Goal: Information Seeking & Learning: Learn about a topic

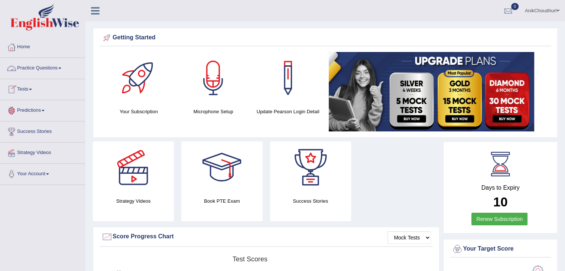
click at [48, 62] on link "Practice Questions" at bounding box center [42, 67] width 85 height 19
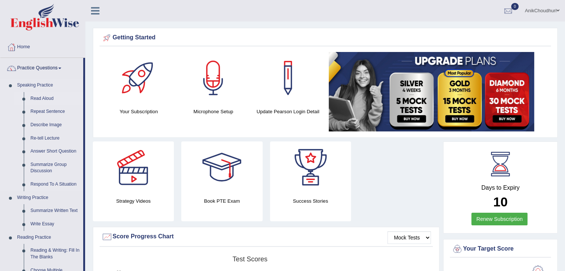
click at [48, 100] on link "Read Aloud" at bounding box center [55, 98] width 56 height 13
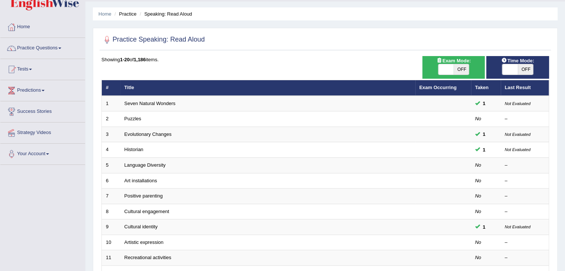
scroll to position [123, 0]
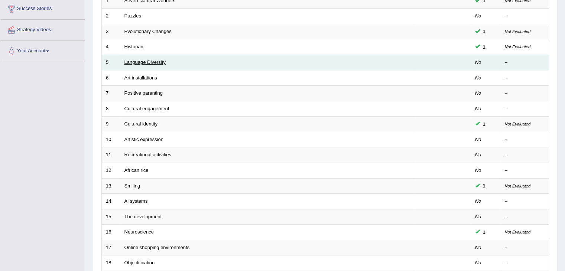
click at [156, 63] on link "Language Diversity" at bounding box center [144, 62] width 41 height 6
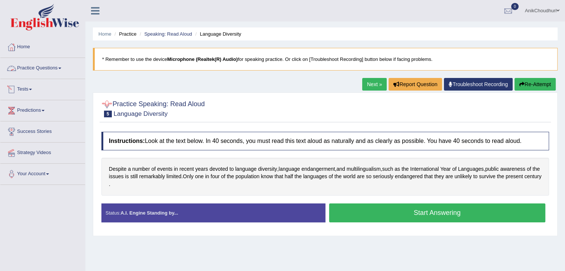
click at [38, 71] on link "Practice Questions" at bounding box center [42, 67] width 85 height 19
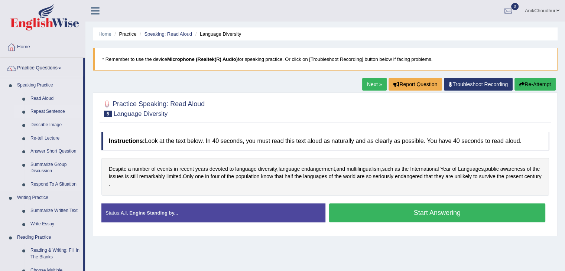
click at [47, 112] on link "Repeat Sentence" at bounding box center [55, 111] width 56 height 13
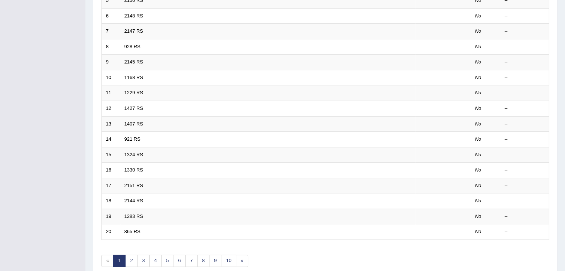
scroll to position [218, 0]
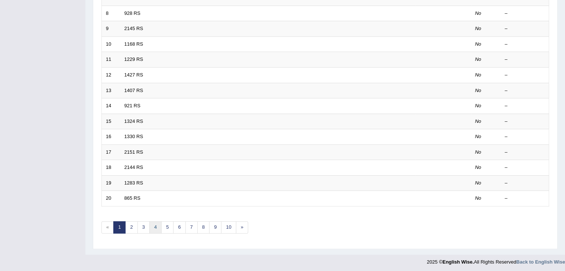
click at [153, 221] on link "4" at bounding box center [155, 227] width 12 height 12
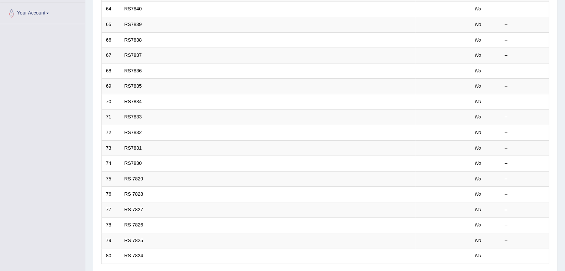
scroll to position [218, 0]
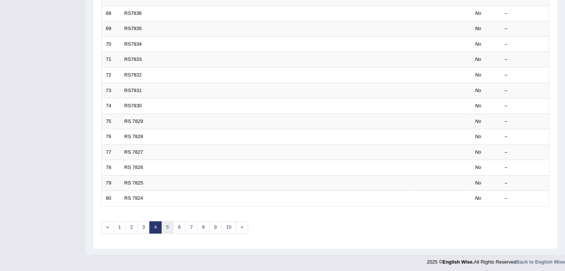
click at [169, 227] on link "5" at bounding box center [167, 227] width 12 height 12
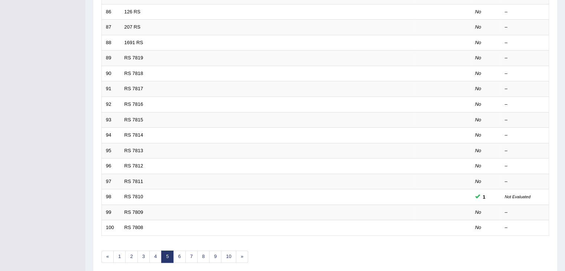
scroll to position [210, 0]
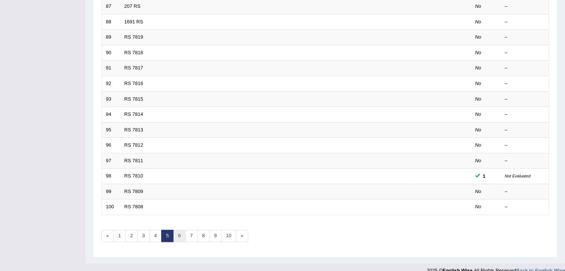
click at [178, 233] on link "6" at bounding box center [179, 236] width 12 height 12
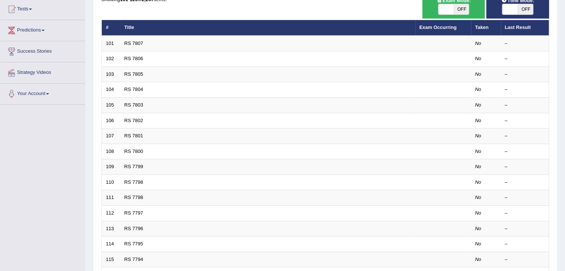
scroll to position [193, 0]
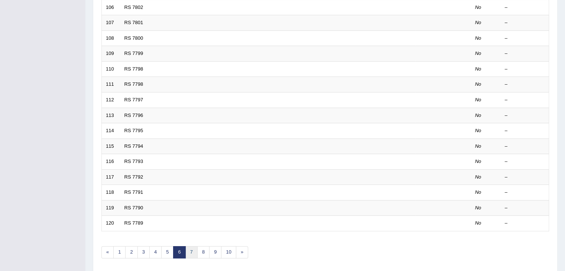
click at [189, 251] on link "7" at bounding box center [191, 252] width 12 height 12
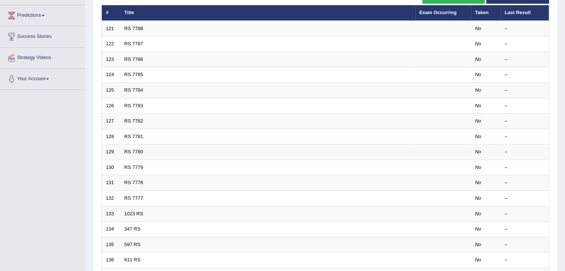
scroll to position [193, 0]
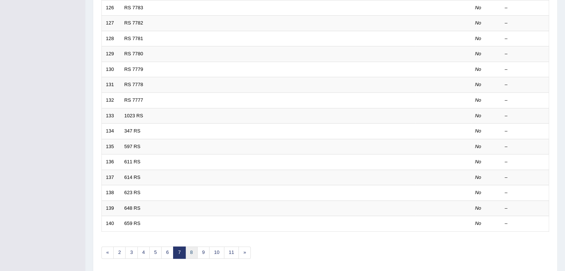
click at [190, 248] on link "8" at bounding box center [191, 253] width 12 height 12
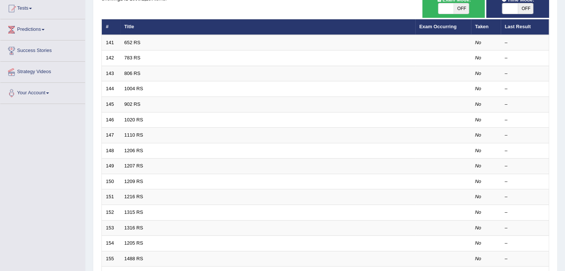
scroll to position [201, 0]
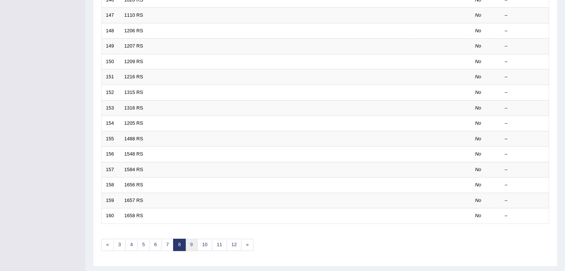
click at [186, 244] on link "9" at bounding box center [191, 245] width 12 height 12
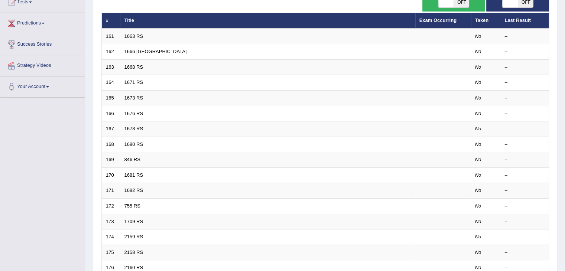
scroll to position [202, 0]
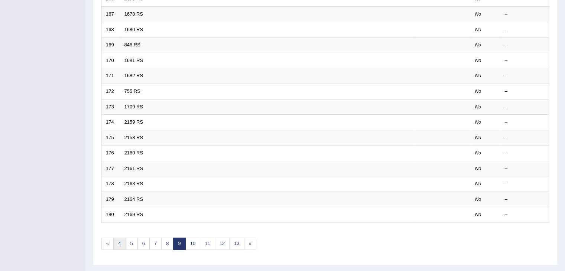
click at [120, 243] on link "4" at bounding box center [119, 244] width 12 height 12
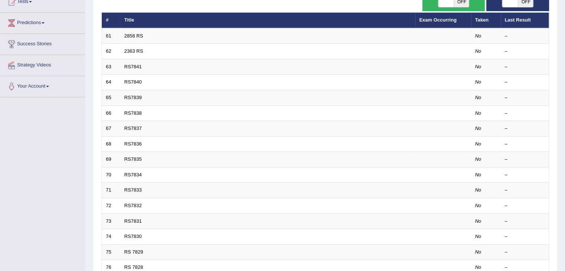
scroll to position [218, 0]
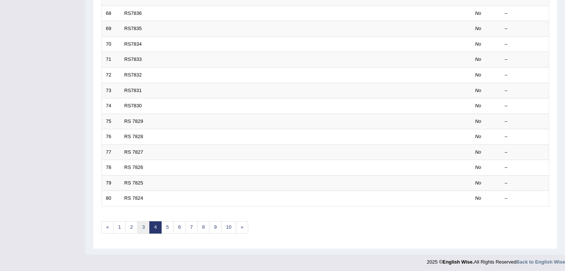
click at [146, 227] on link "3" at bounding box center [143, 227] width 12 height 12
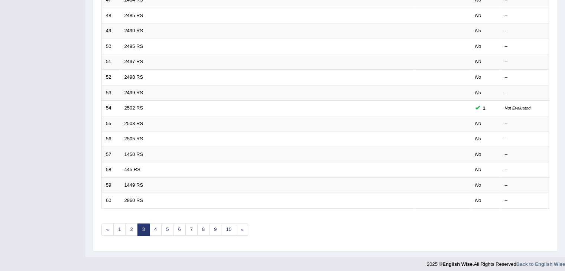
click at [178, 224] on link "6" at bounding box center [179, 230] width 12 height 12
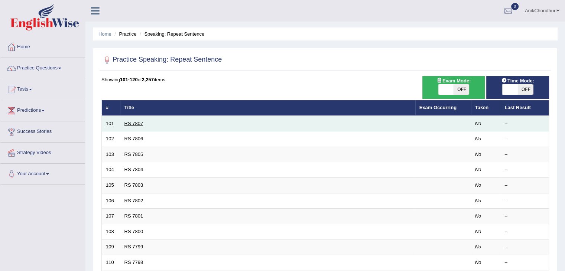
click at [136, 122] on link "RS 7807" at bounding box center [133, 124] width 19 height 6
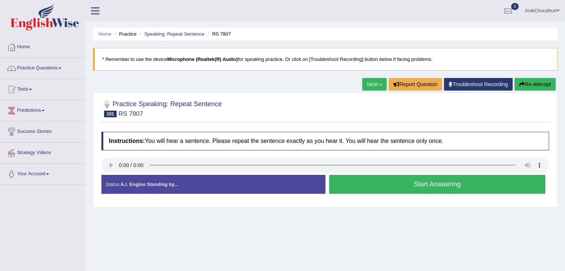
click at [207, 112] on h2 "Practice Speaking: Repeat Sentence 101 RS 7807" at bounding box center [161, 108] width 120 height 19
